Goal: Check status: Check status

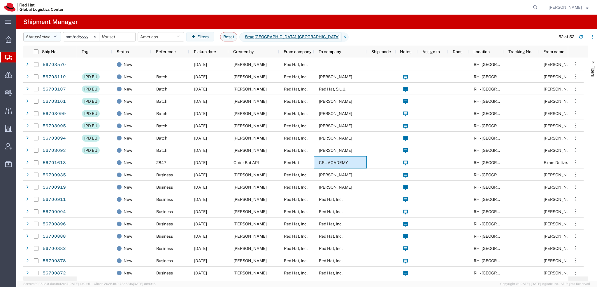
click at [47, 36] on span "Active" at bounding box center [45, 36] width 12 height 5
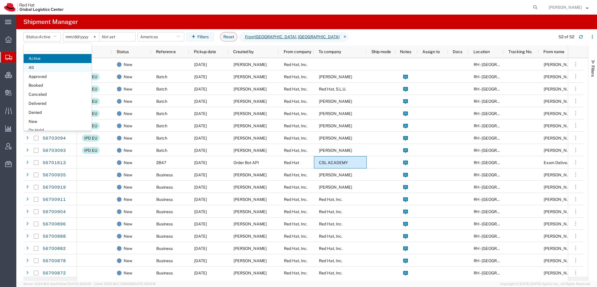
click at [36, 67] on span "All" at bounding box center [58, 67] width 68 height 9
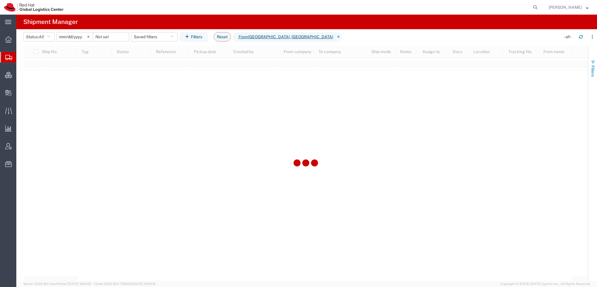
click at [589, 66] on button "Filters" at bounding box center [593, 69] width 9 height 32
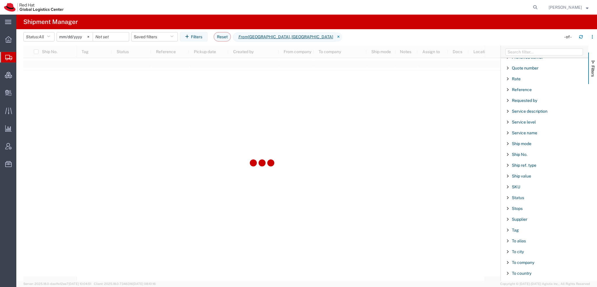
scroll to position [486, 0]
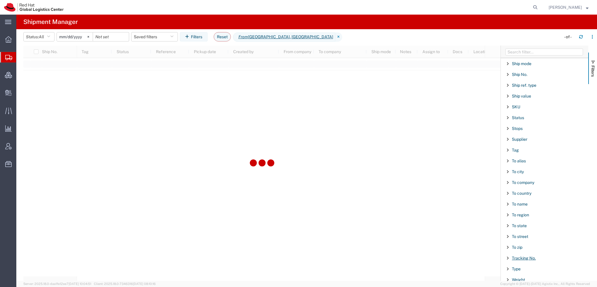
click at [532, 256] on span "Tracking No." at bounding box center [524, 258] width 24 height 5
click at [533, 279] on input "Filter Value" at bounding box center [547, 282] width 76 height 7
type input "463785760097"
click at [0, 0] on span "Create Delivery" at bounding box center [0, 0] width 0 height 0
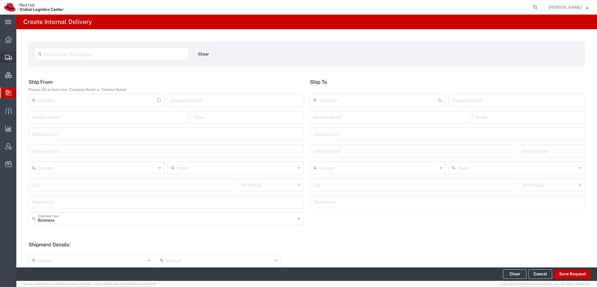
click at [0, 0] on span "Shipment Manager" at bounding box center [0, 0] width 0 height 0
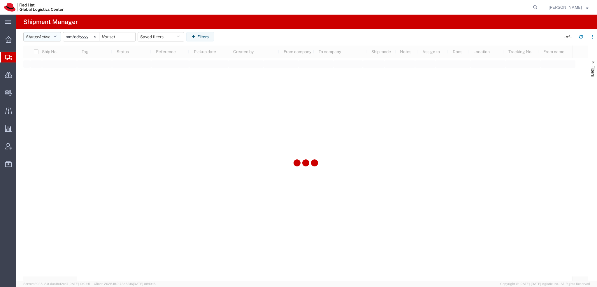
click at [57, 35] on icon "button" at bounding box center [54, 37] width 3 height 4
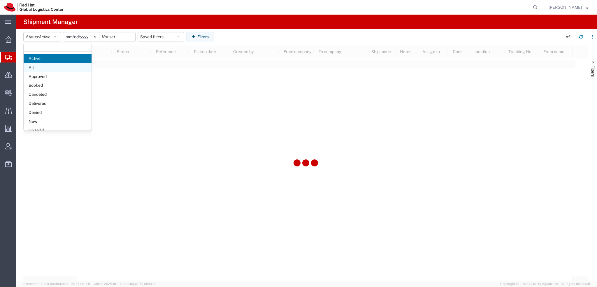
click at [37, 67] on span "All" at bounding box center [58, 67] width 68 height 9
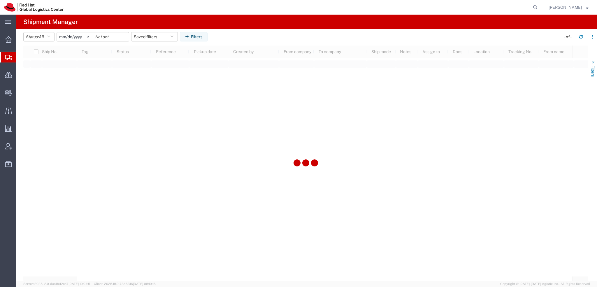
click at [592, 67] on span "Filters" at bounding box center [593, 70] width 5 height 11
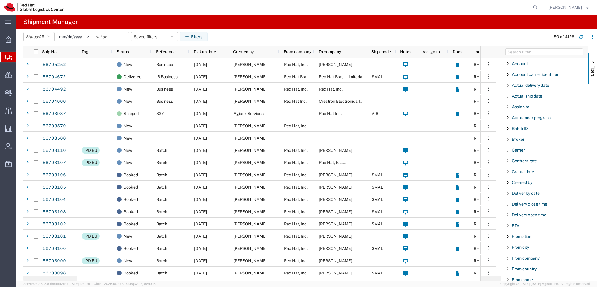
scroll to position [486, 0]
click at [508, 256] on span "Filter List 66 Filters" at bounding box center [508, 258] width 5 height 5
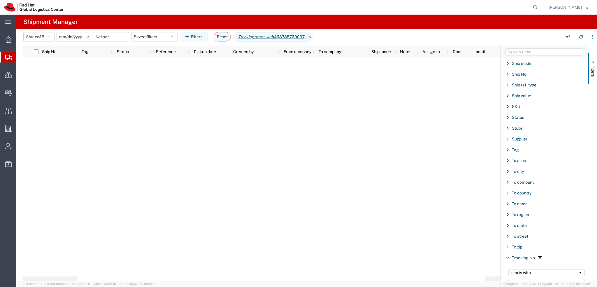
type input "463785760097"
click at [64, 36] on input "[DATE]" at bounding box center [75, 36] width 36 height 9
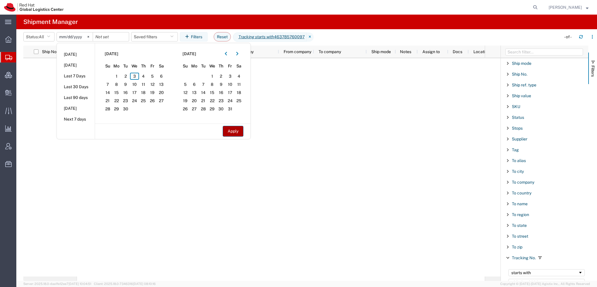
click at [232, 131] on button "Apply" at bounding box center [233, 131] width 21 height 11
type input "[DATE]"
